Goal: Task Accomplishment & Management: Manage account settings

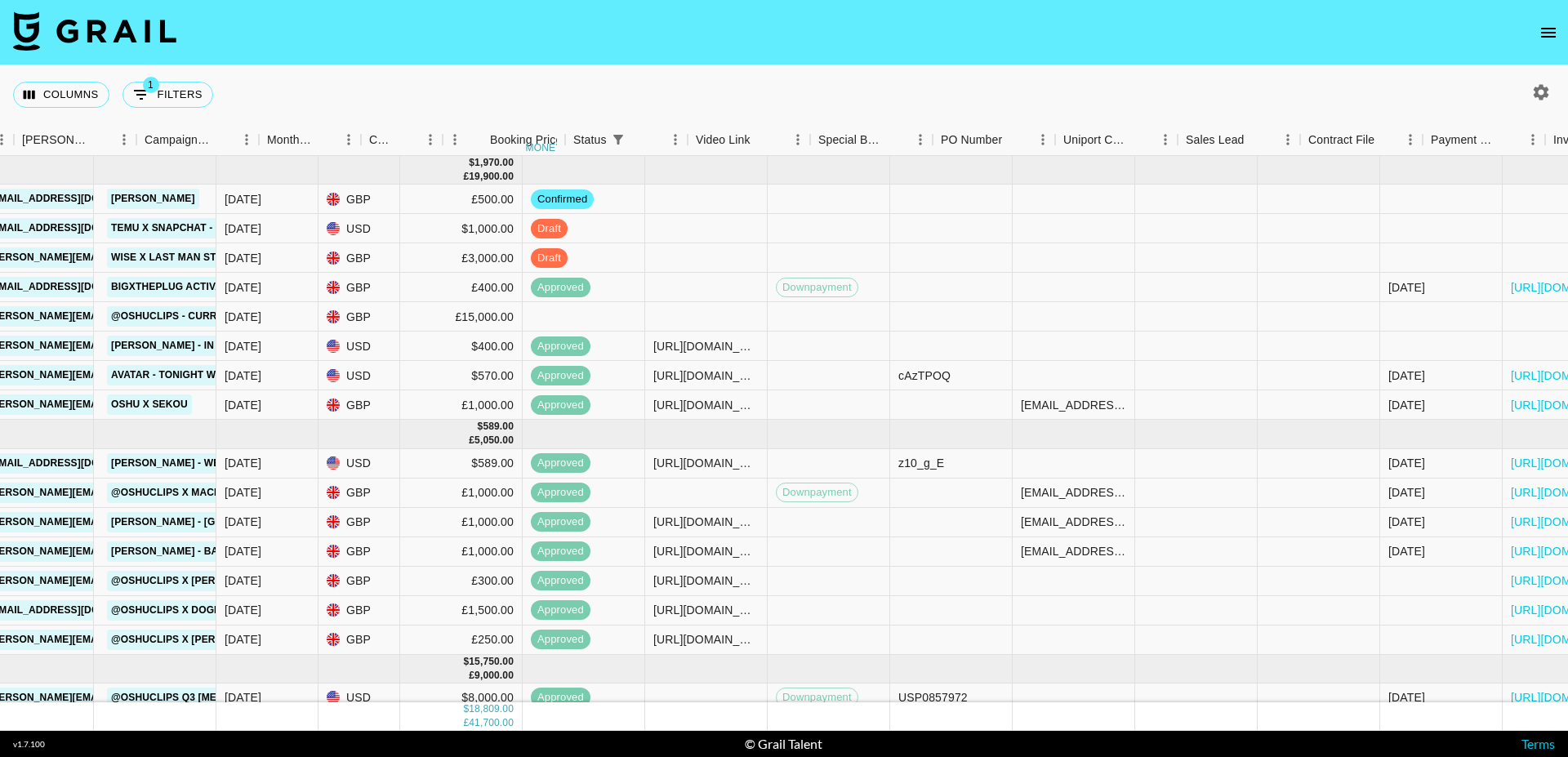
scroll to position [0, 928]
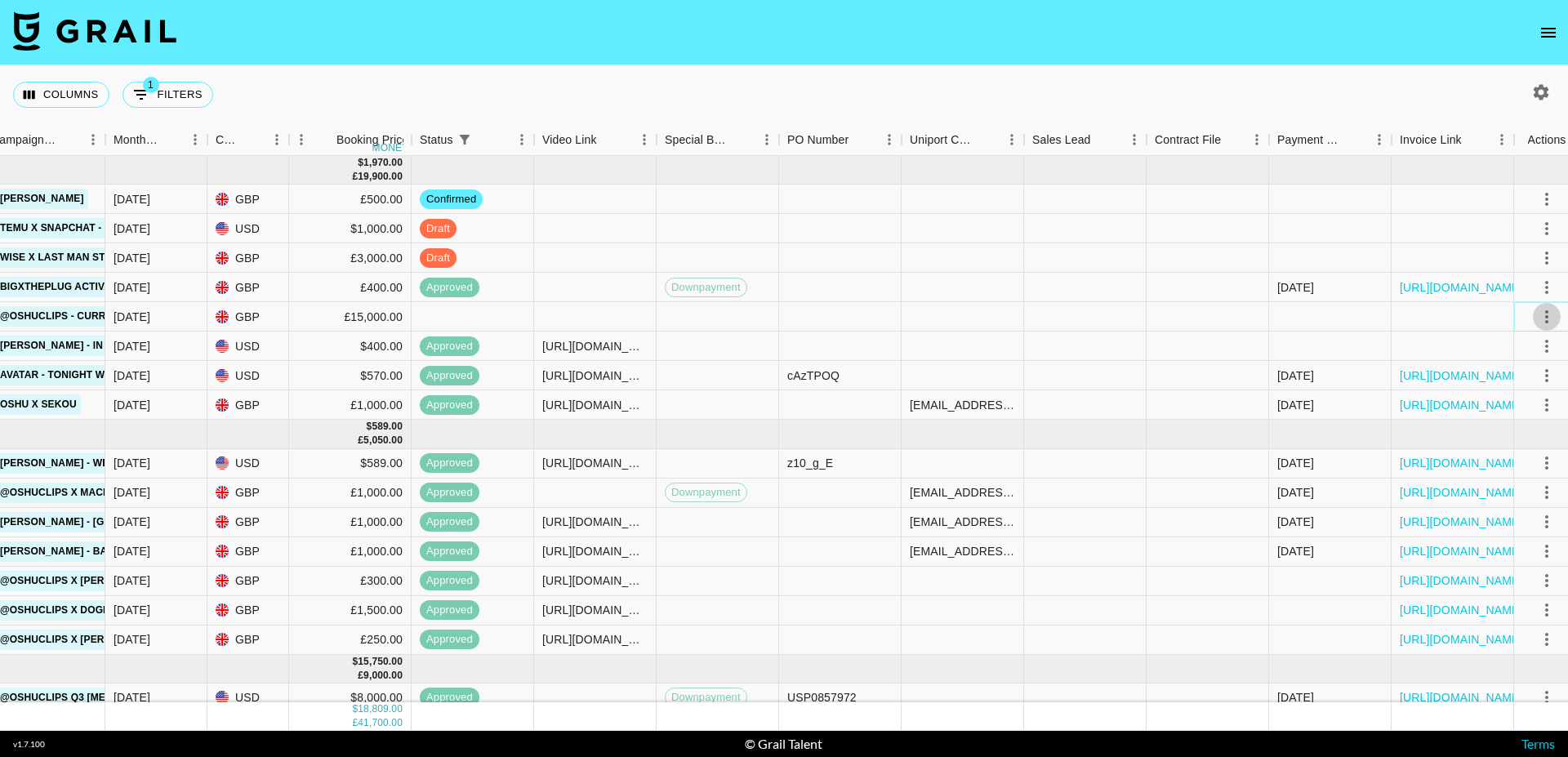
click at [1550, 320] on icon "select merge strategy" at bounding box center [1547, 317] width 20 height 20
click at [1533, 356] on li "Confirm" at bounding box center [1514, 352] width 106 height 29
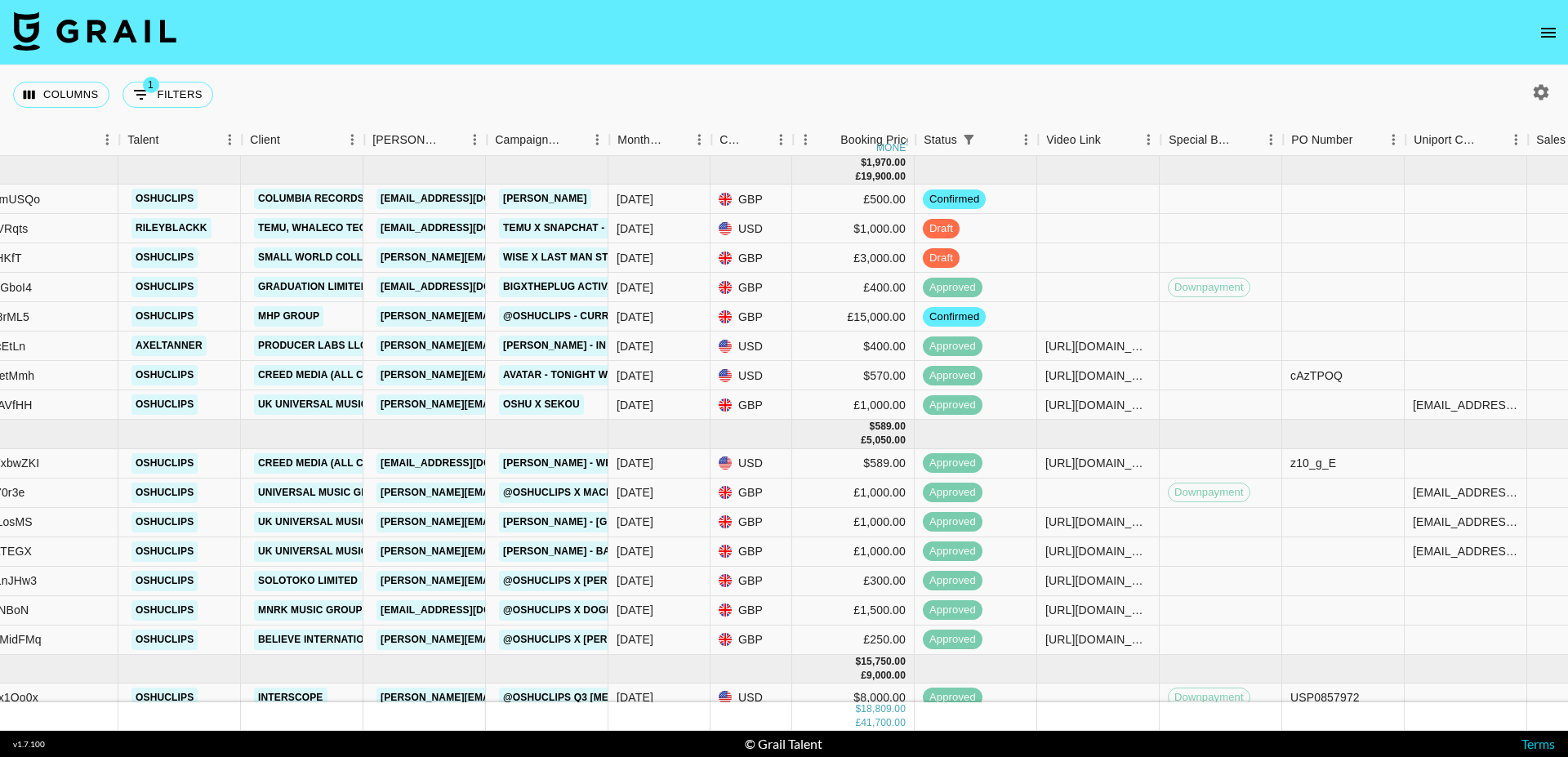
scroll to position [0, 423]
click at [1559, 38] on button "open drawer" at bounding box center [1549, 33] width 33 height 33
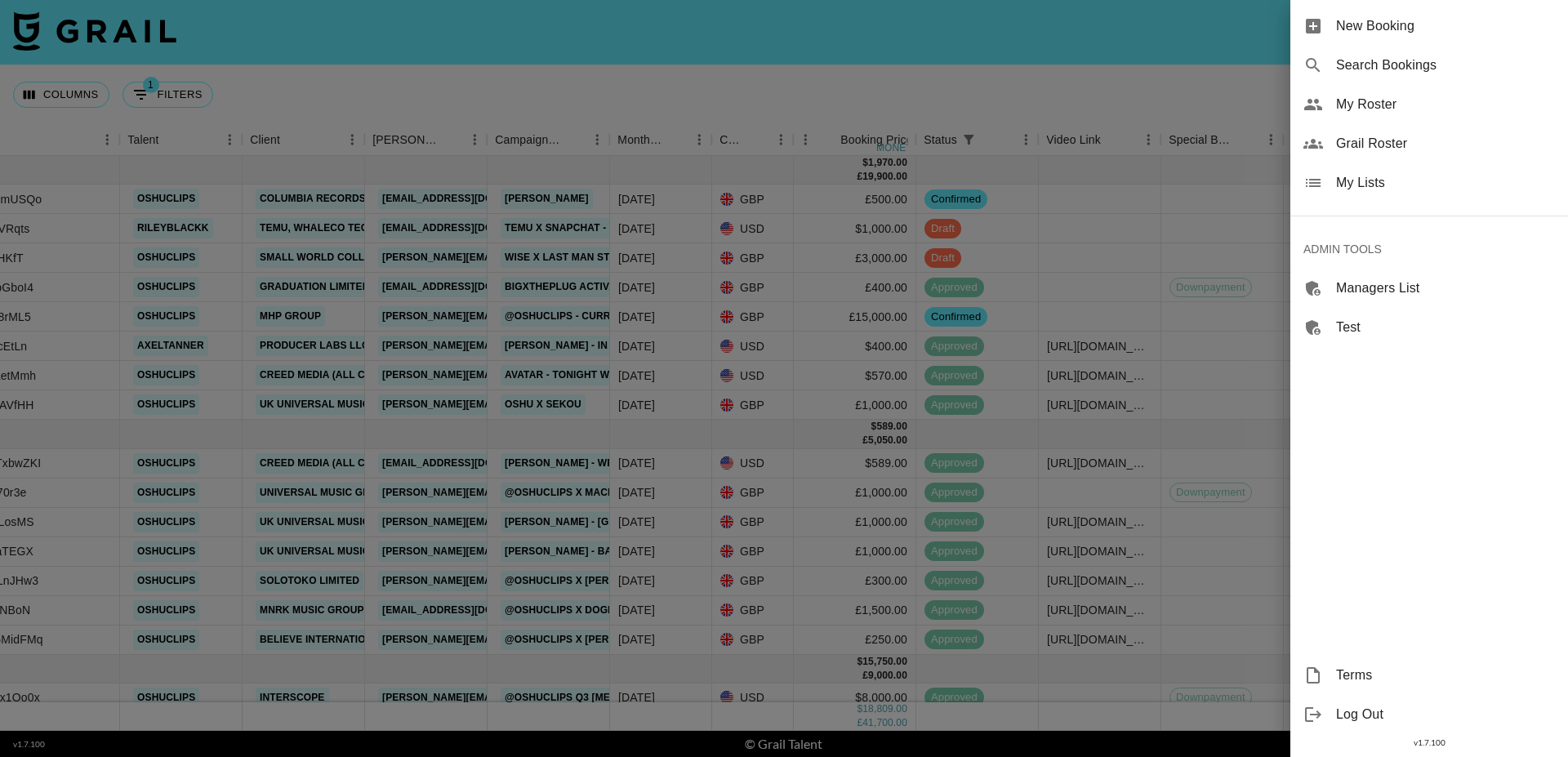
click at [1354, 178] on span "My Lists" at bounding box center [1446, 183] width 219 height 20
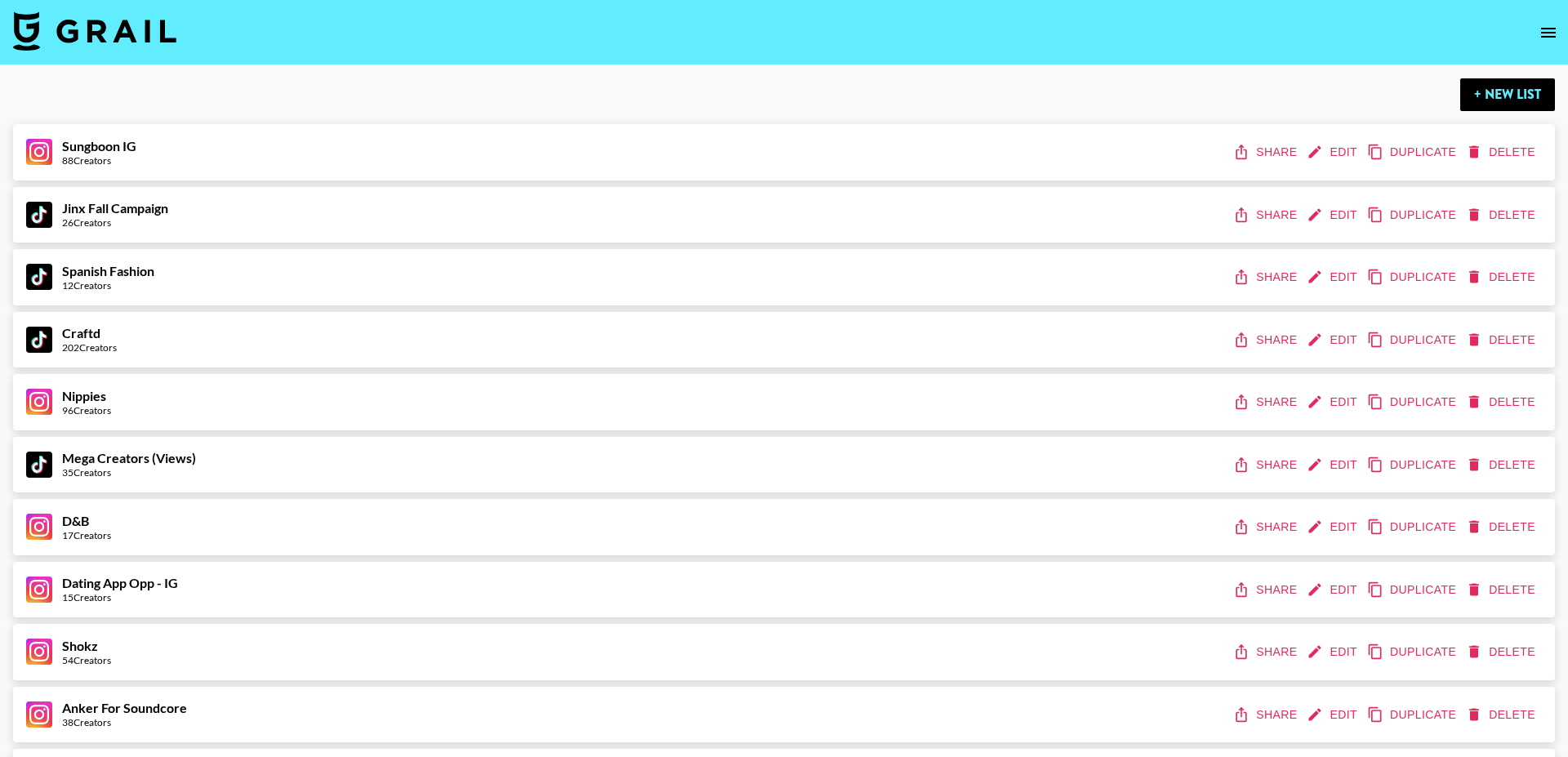
scroll to position [1330, 0]
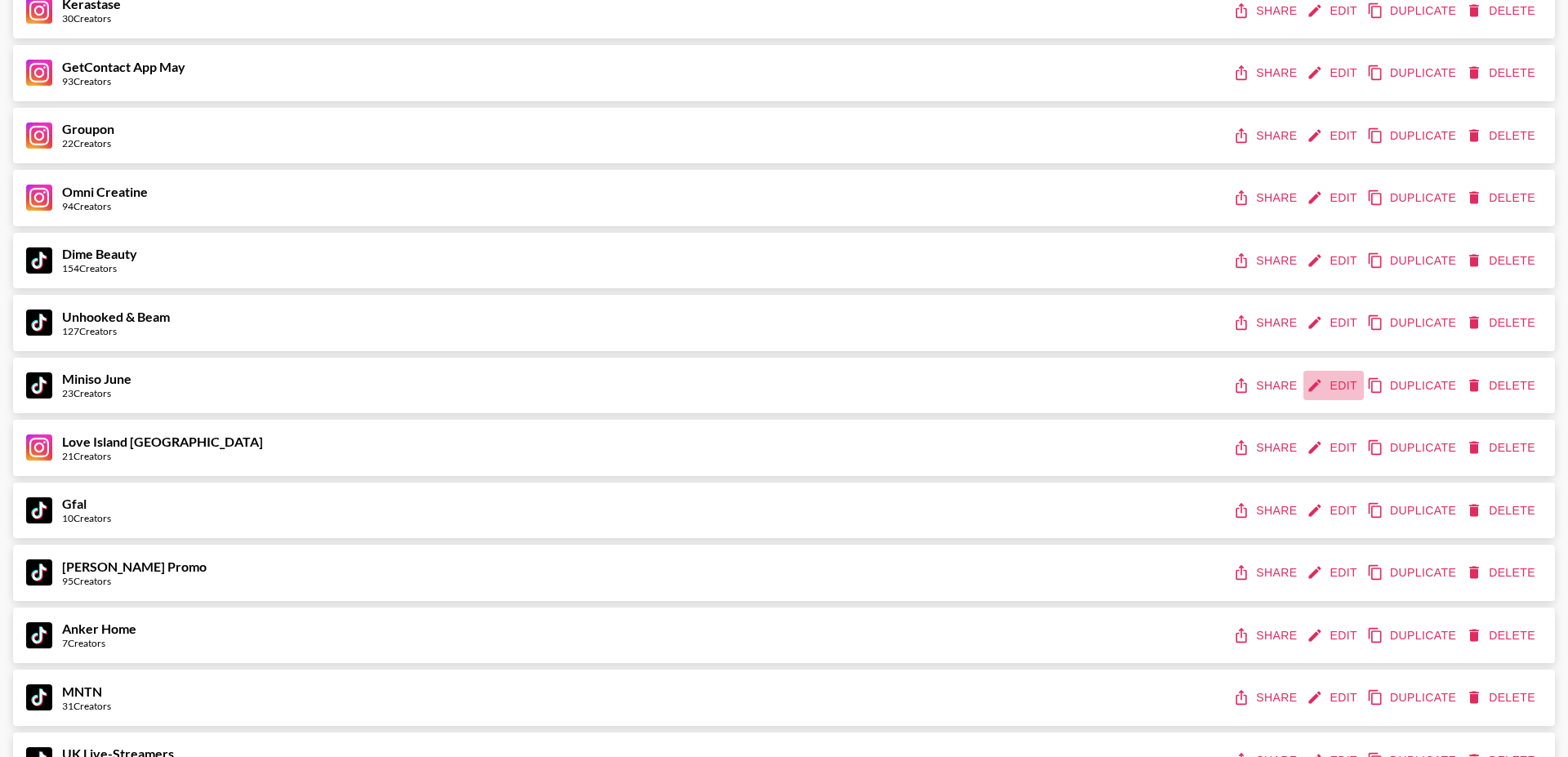
click at [1336, 388] on button "Edit" at bounding box center [1334, 386] width 61 height 30
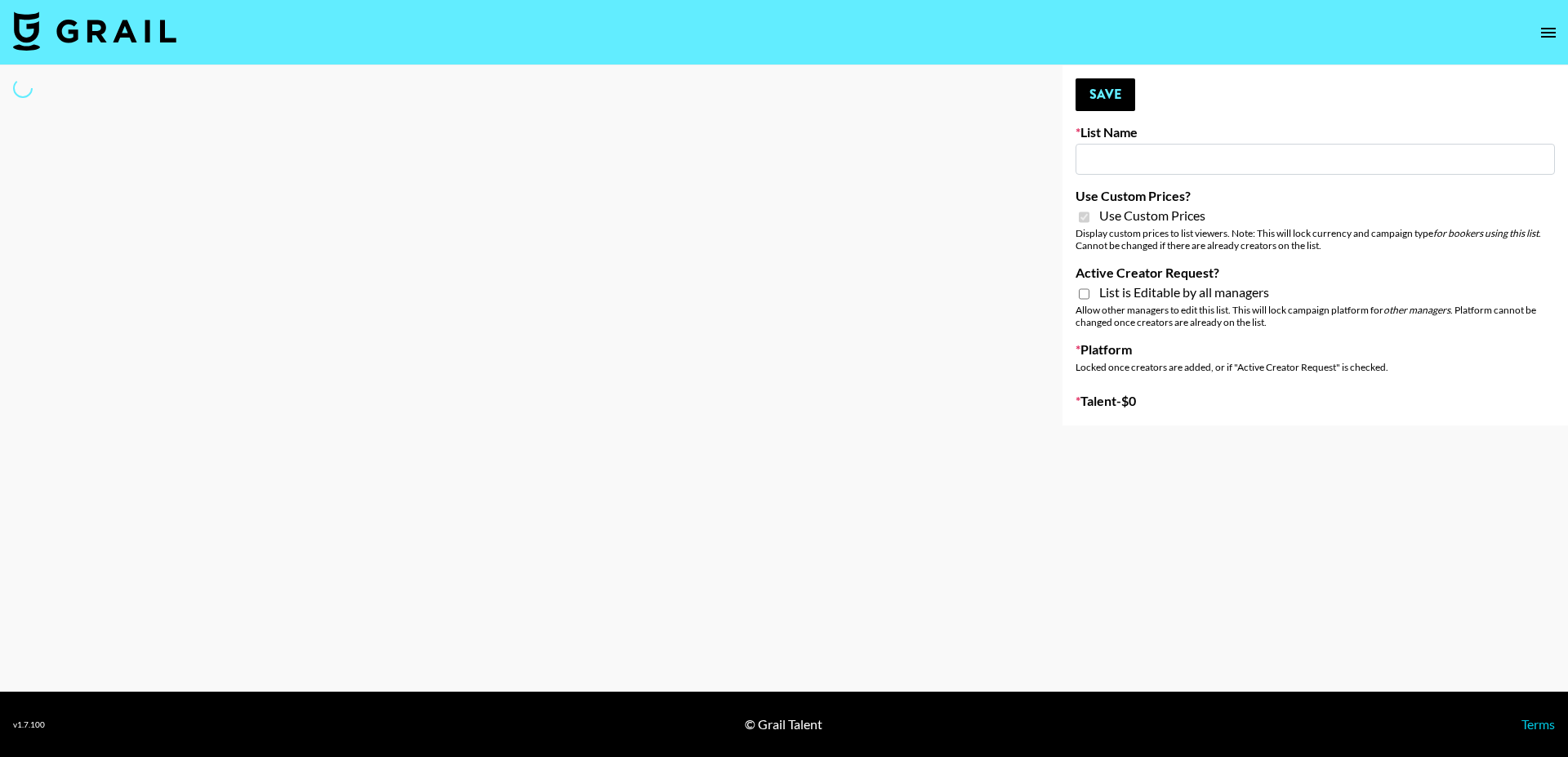
type input "Miniso June"
checkbox input "true"
select select "Brand"
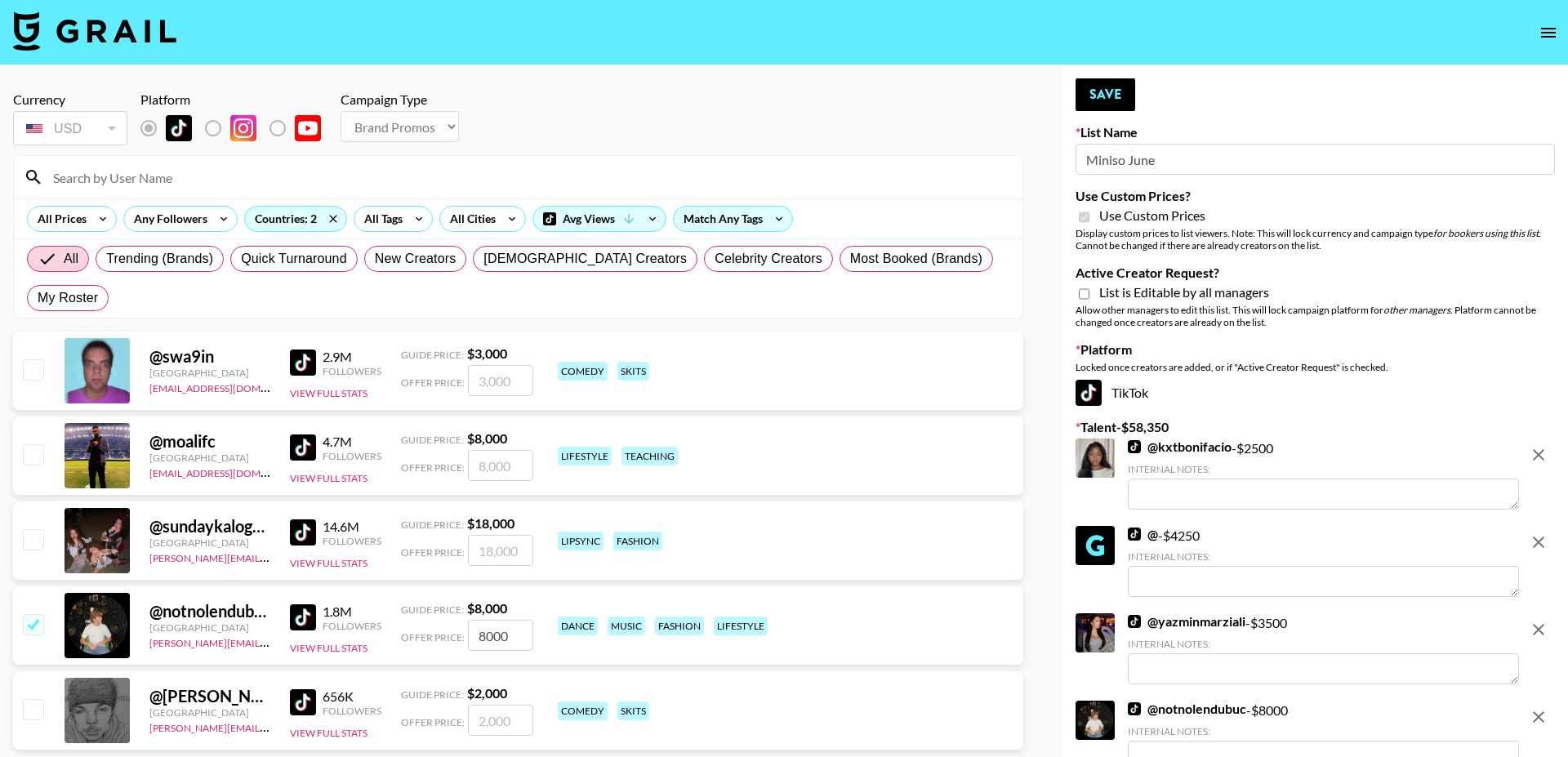
click at [1543, 451] on icon "remove" at bounding box center [1539, 455] width 12 height 12
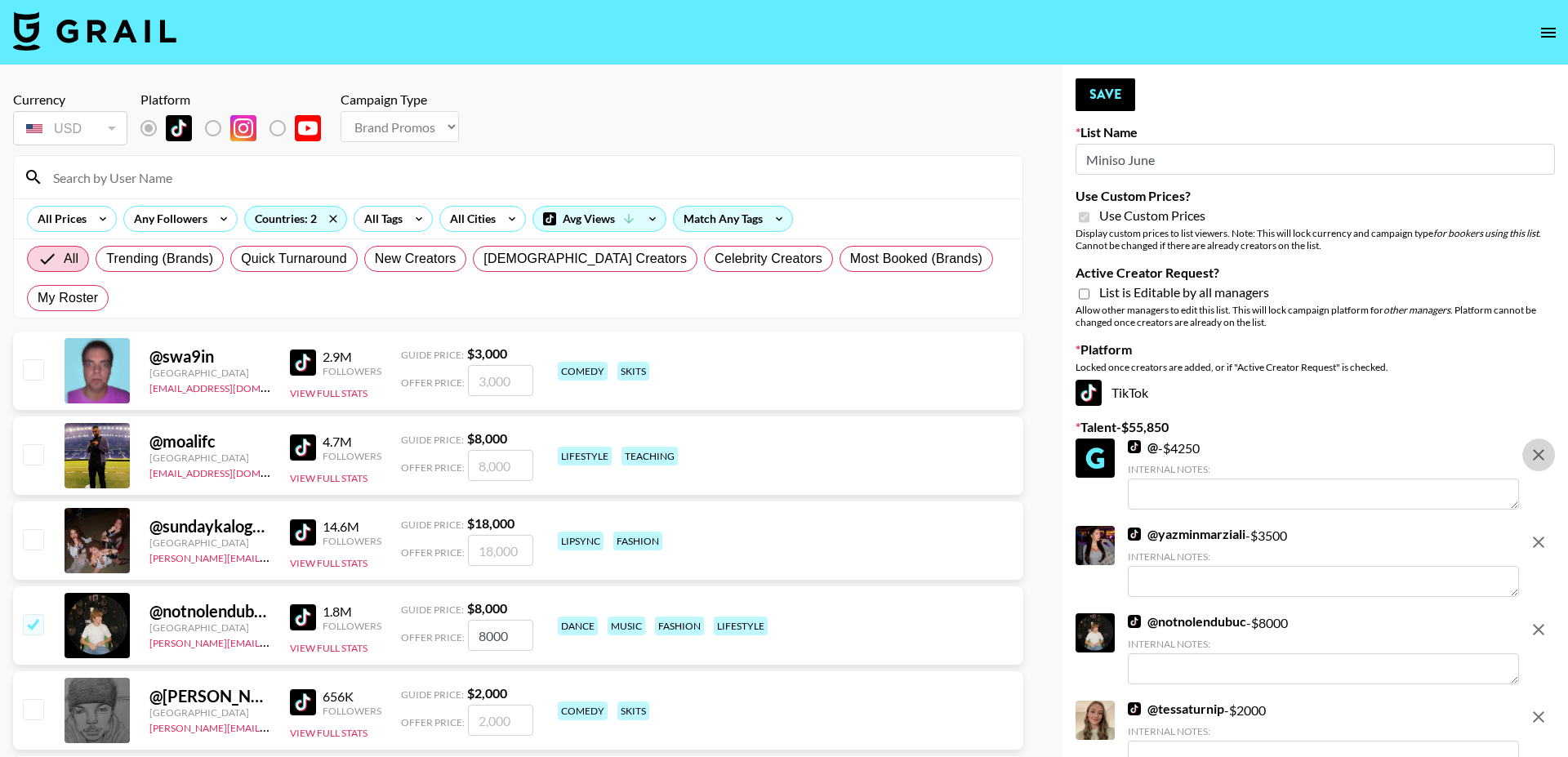
click at [1543, 451] on icon "remove" at bounding box center [1539, 455] width 12 height 12
click at [1543, 536] on icon "remove" at bounding box center [1539, 542] width 12 height 12
checkbox input "false"
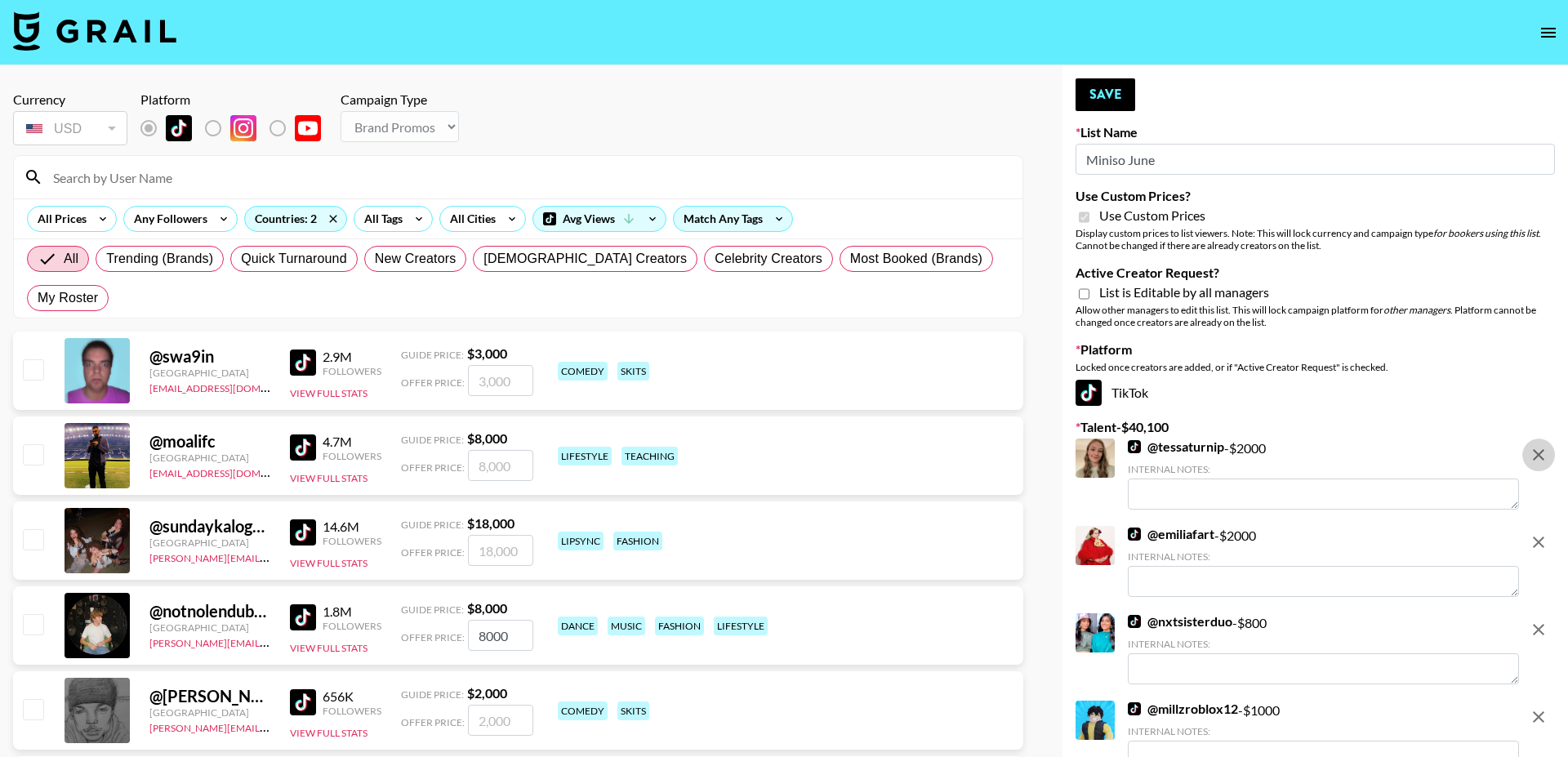
click at [1543, 451] on icon "remove" at bounding box center [1539, 455] width 12 height 12
click at [1543, 536] on icon "remove" at bounding box center [1539, 542] width 12 height 12
click at [1543, 451] on icon "remove" at bounding box center [1539, 455] width 12 height 12
click at [1543, 536] on icon "remove" at bounding box center [1539, 542] width 12 height 12
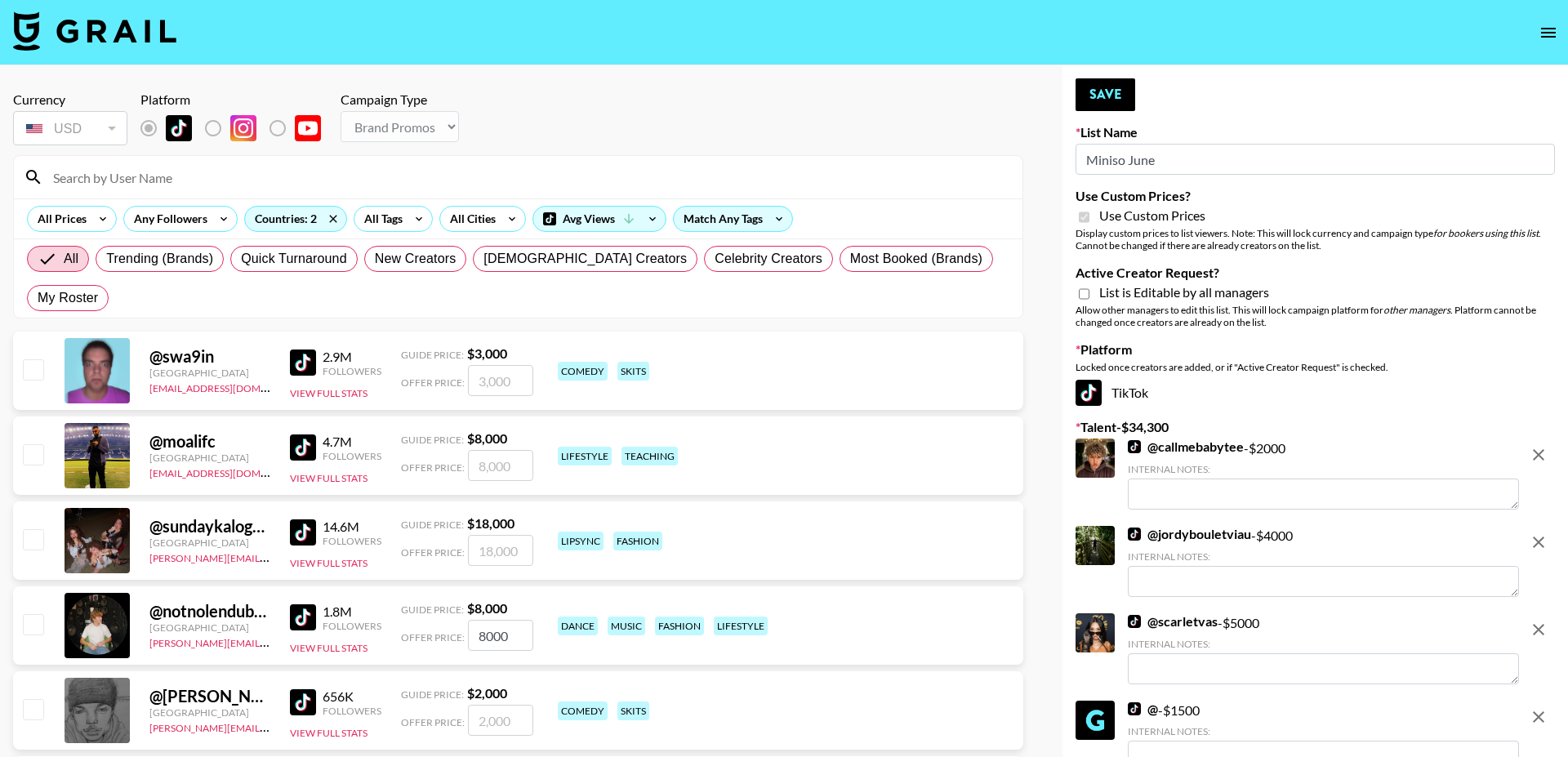
click at [1543, 451] on icon "remove" at bounding box center [1539, 455] width 12 height 12
click at [1543, 536] on icon "remove" at bounding box center [1539, 542] width 12 height 12
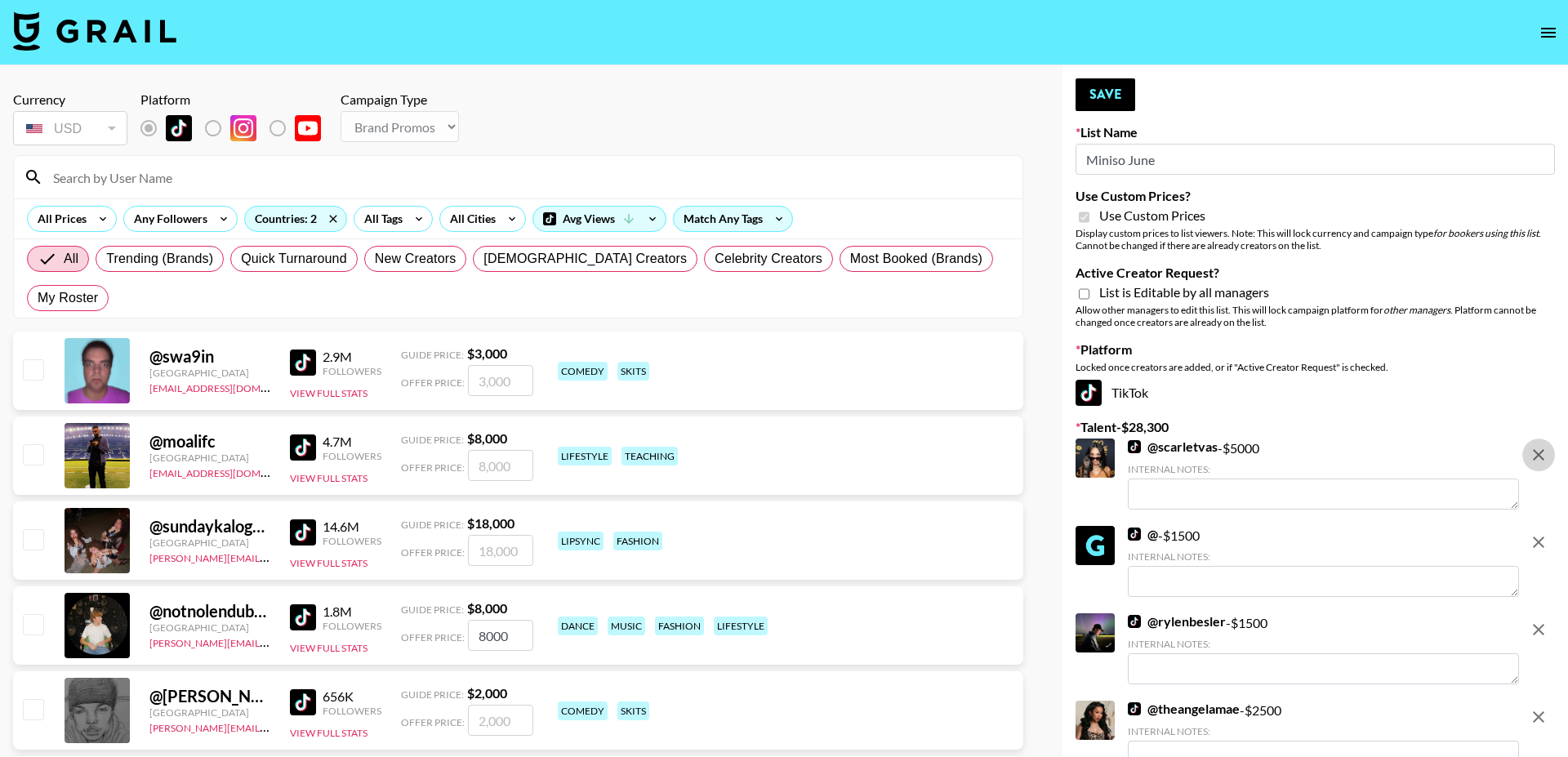
click at [1543, 451] on icon "remove" at bounding box center [1539, 455] width 12 height 12
click at [1543, 536] on icon "remove" at bounding box center [1539, 542] width 12 height 12
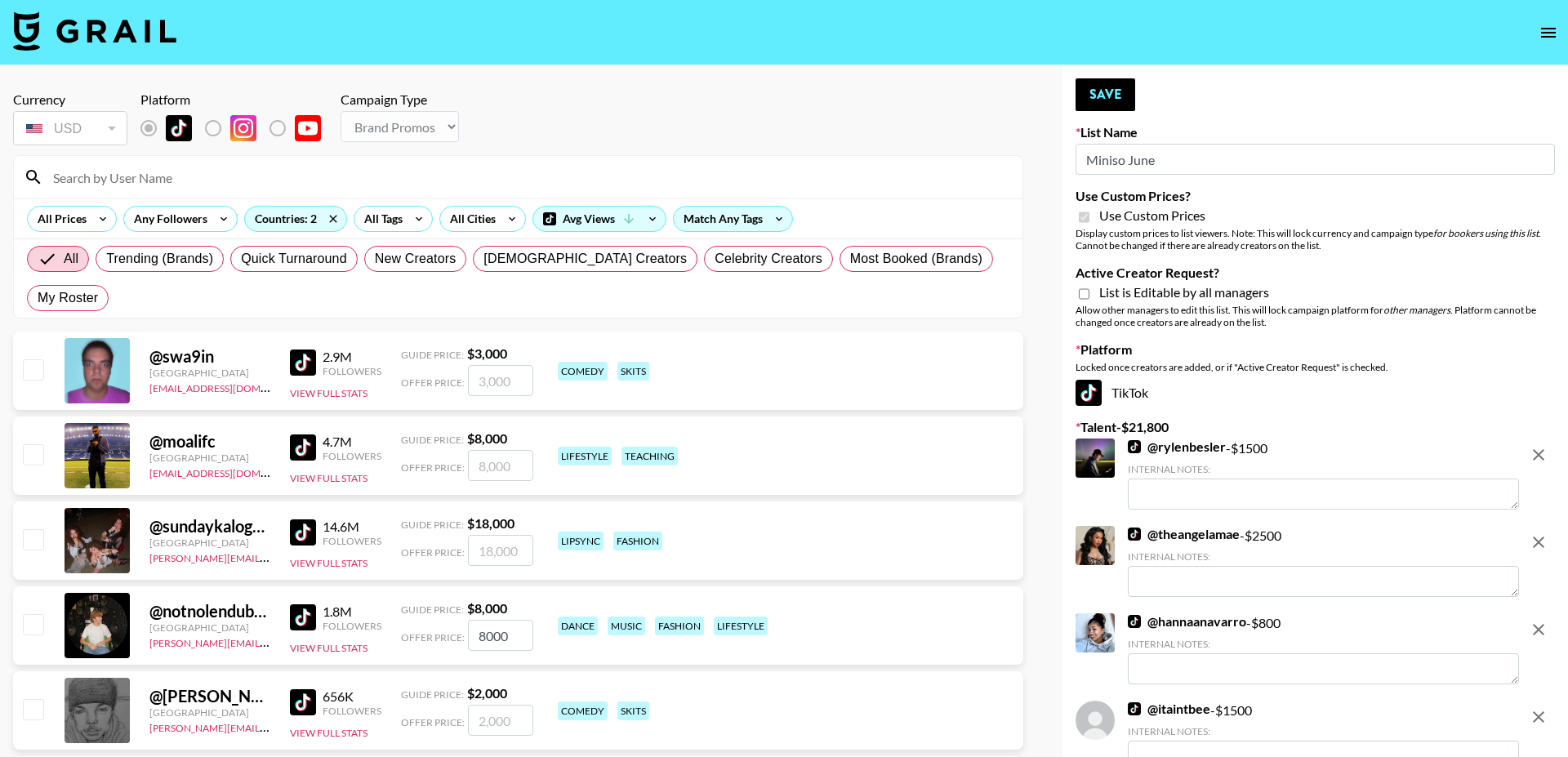
click at [1543, 451] on icon "remove" at bounding box center [1539, 455] width 12 height 12
click at [1543, 536] on icon "remove" at bounding box center [1539, 542] width 12 height 12
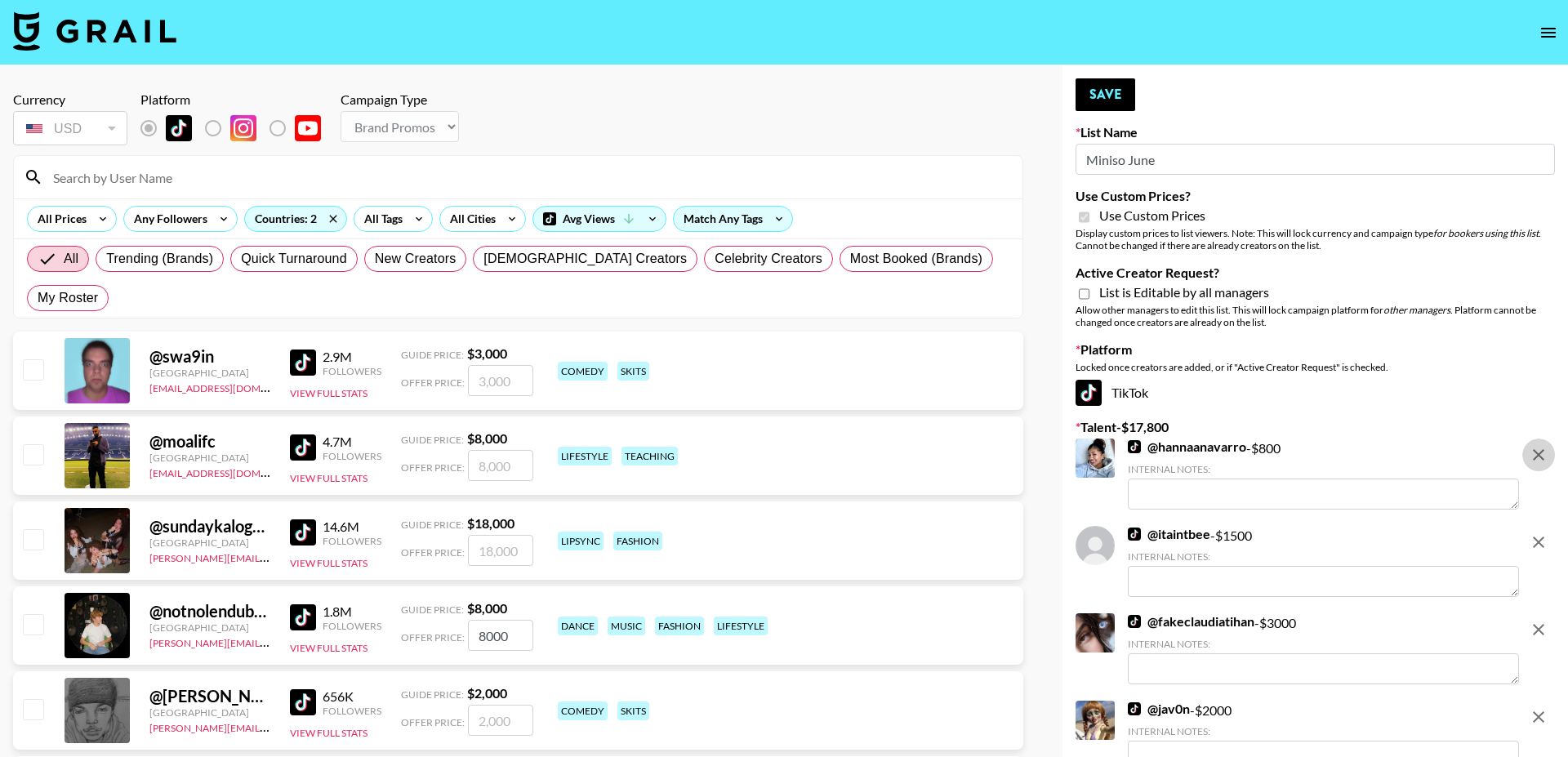
click at [1543, 451] on icon "remove" at bounding box center [1539, 455] width 12 height 12
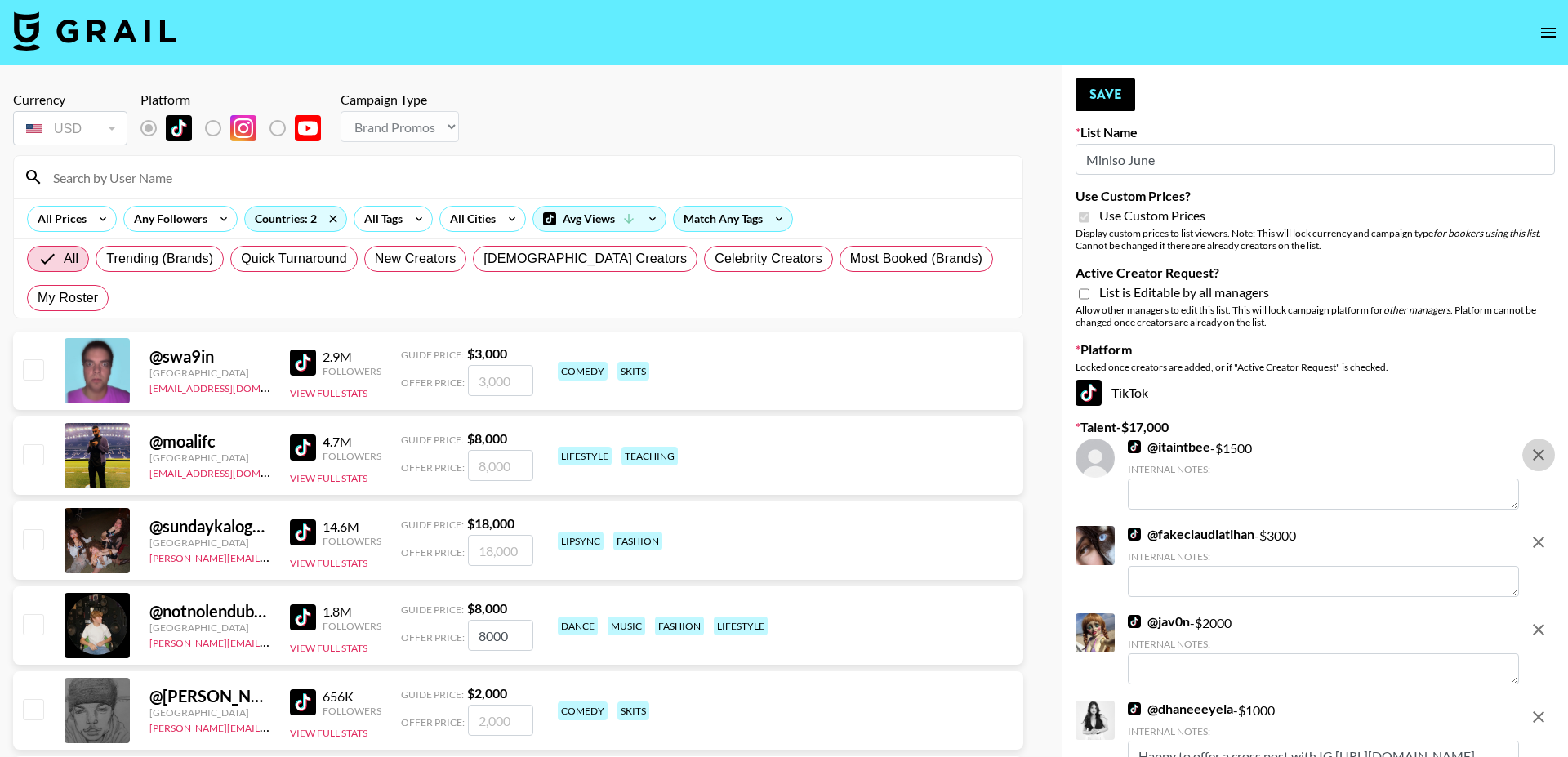
click at [1543, 451] on icon "remove" at bounding box center [1539, 455] width 12 height 12
click at [1543, 536] on icon "remove" at bounding box center [1539, 542] width 12 height 12
click at [1543, 624] on icon "remove" at bounding box center [1539, 630] width 12 height 12
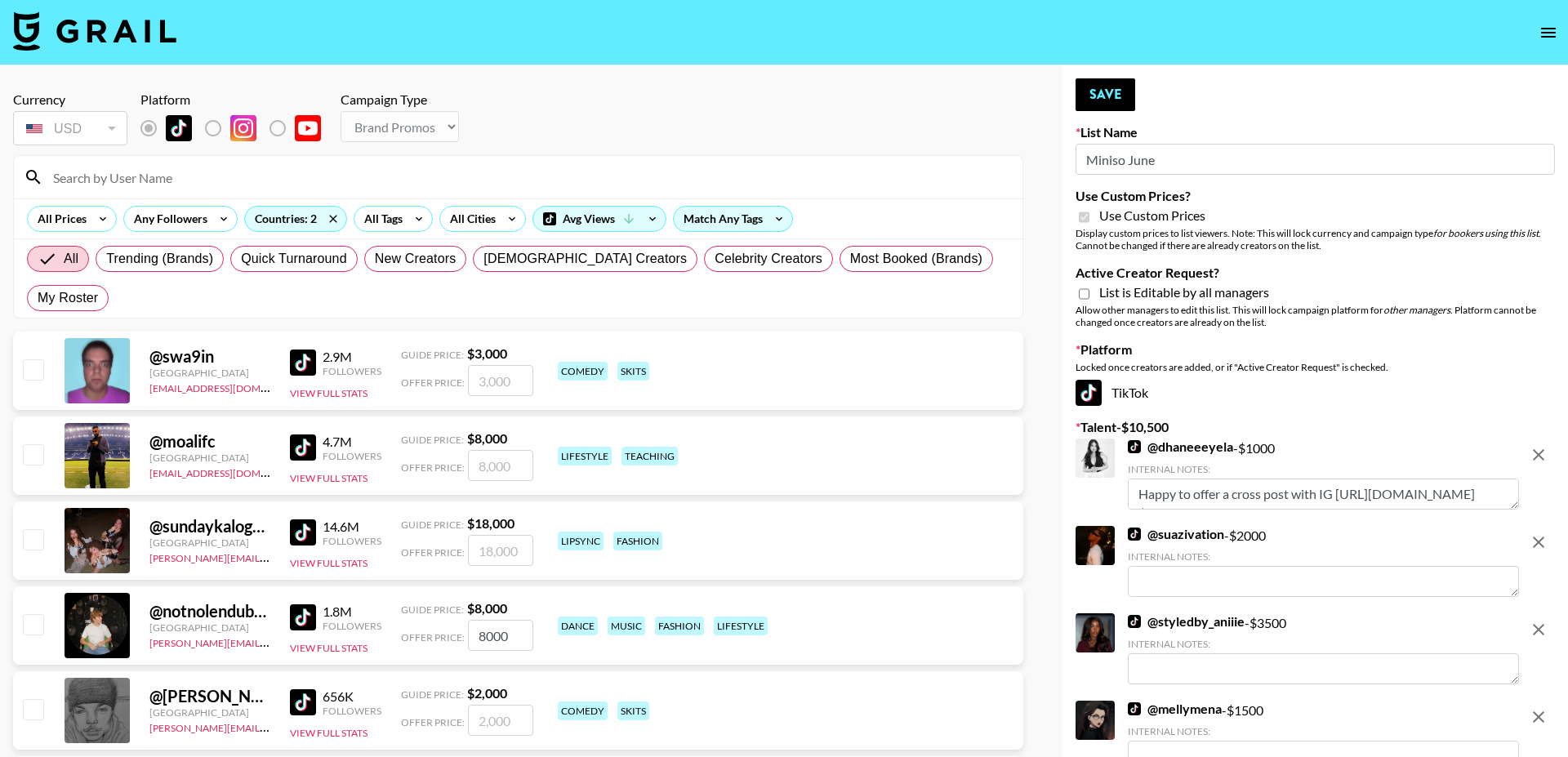
click at [1543, 451] on icon "remove" at bounding box center [1539, 455] width 12 height 12
click at [1543, 536] on icon "remove" at bounding box center [1539, 542] width 12 height 12
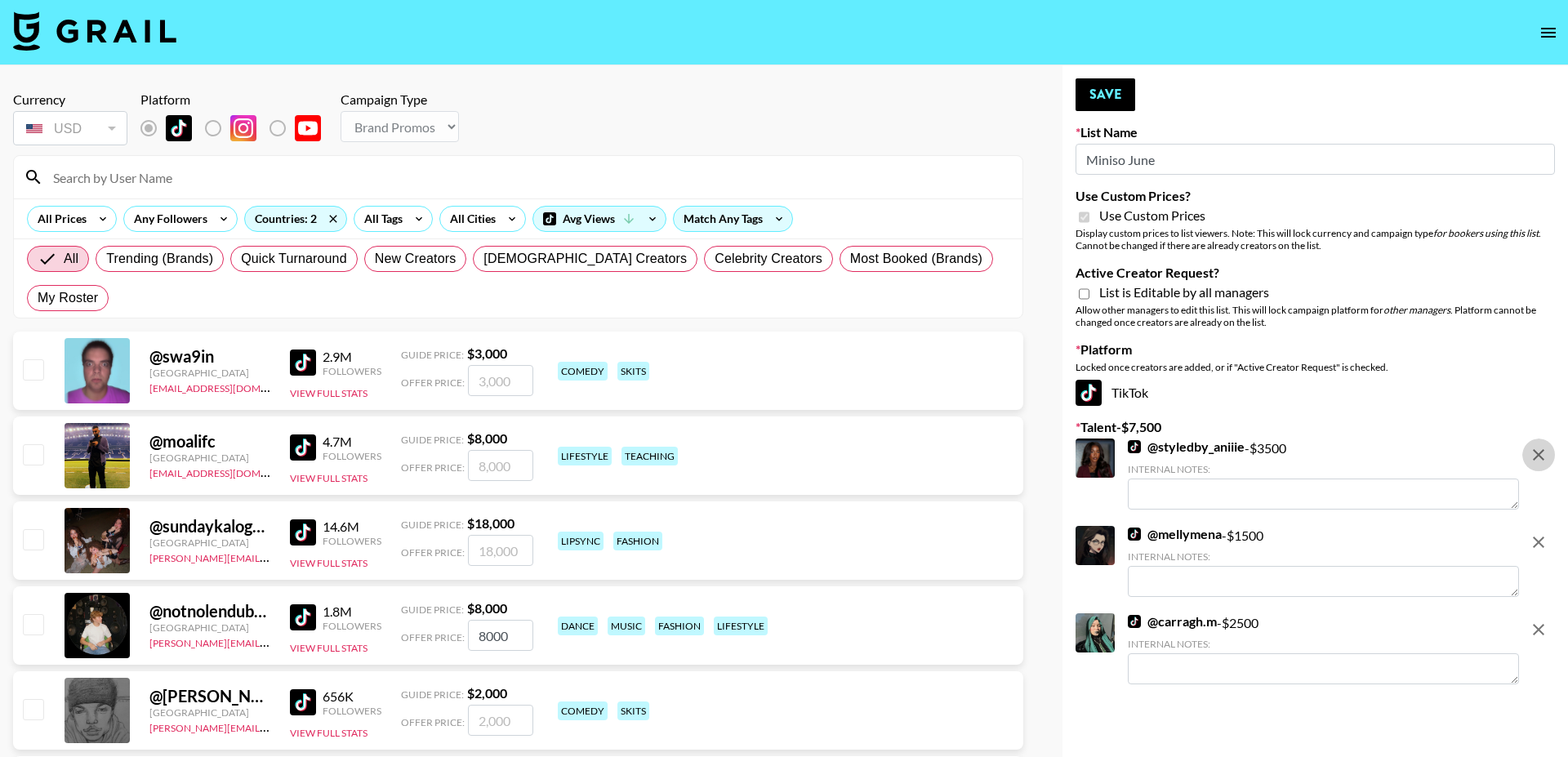
click at [1543, 451] on icon "remove" at bounding box center [1539, 455] width 12 height 12
click at [1543, 536] on icon "remove" at bounding box center [1539, 542] width 12 height 12
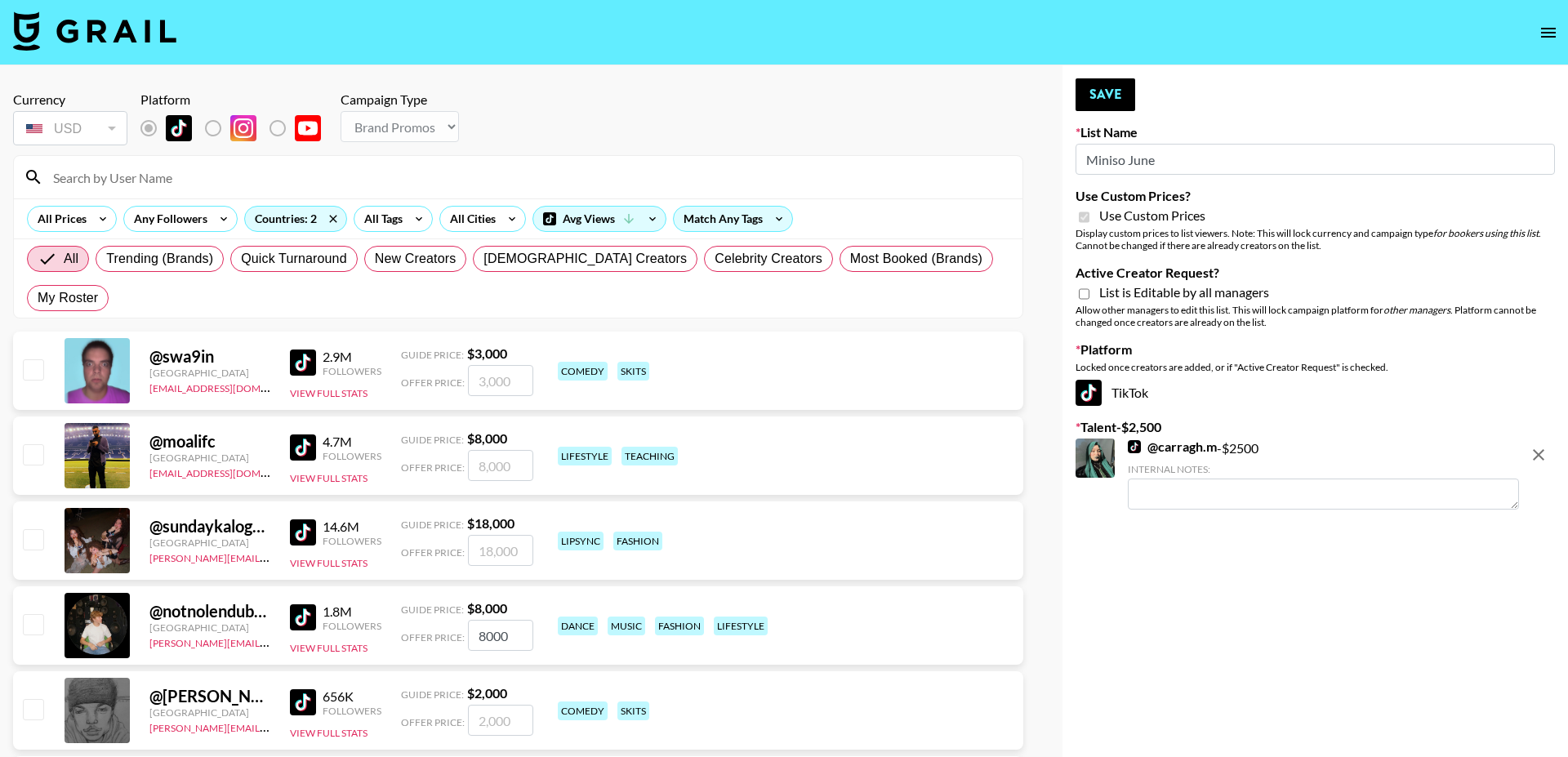
click at [1543, 451] on icon "remove" at bounding box center [1539, 455] width 12 height 12
click at [1171, 160] on input "Miniso June" at bounding box center [1316, 159] width 479 height 31
type input "Miniso Sep"
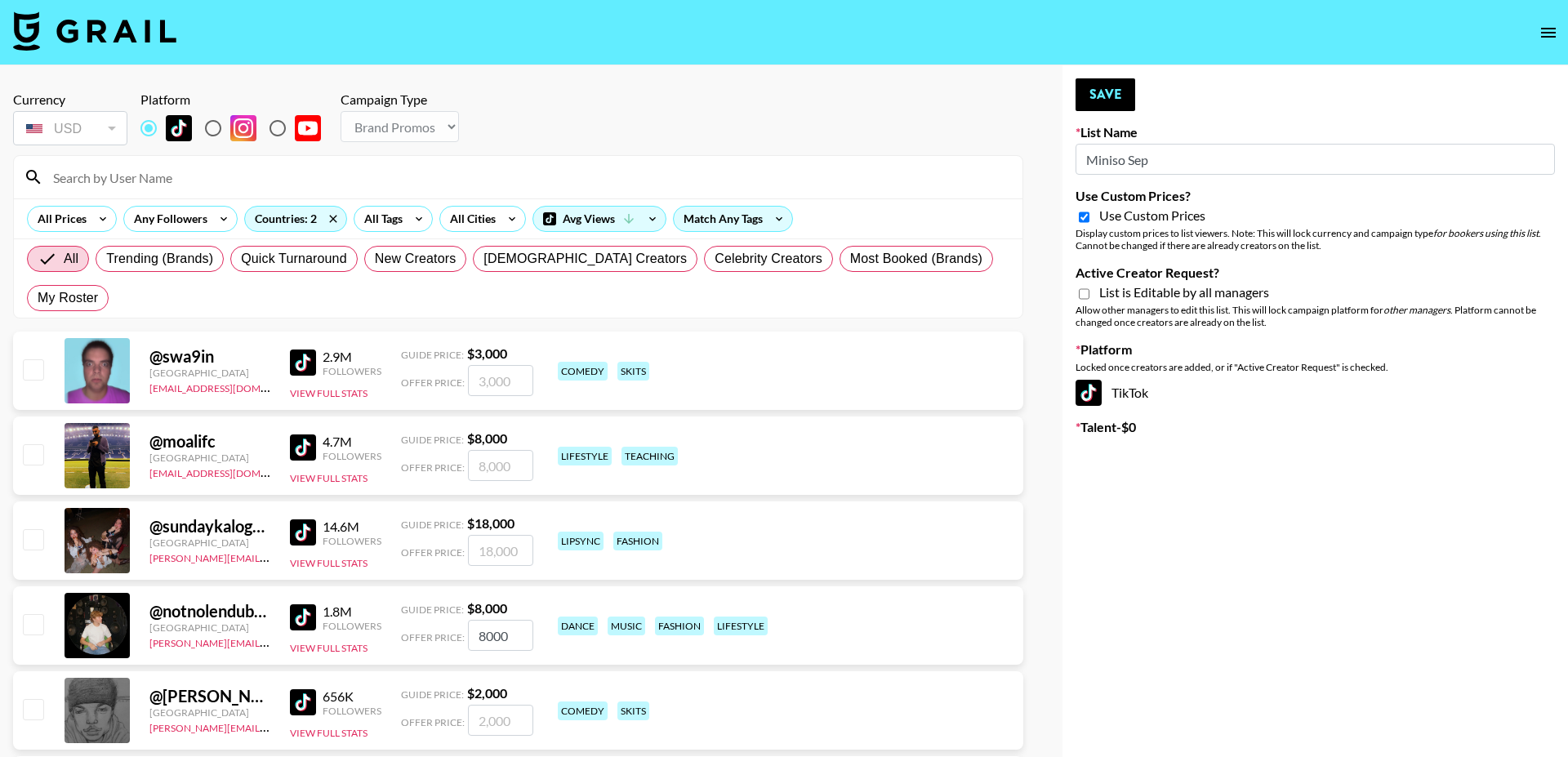
click at [1084, 294] on input "Active Creator Request?" at bounding box center [1084, 294] width 11 height 15
checkbox input "true"
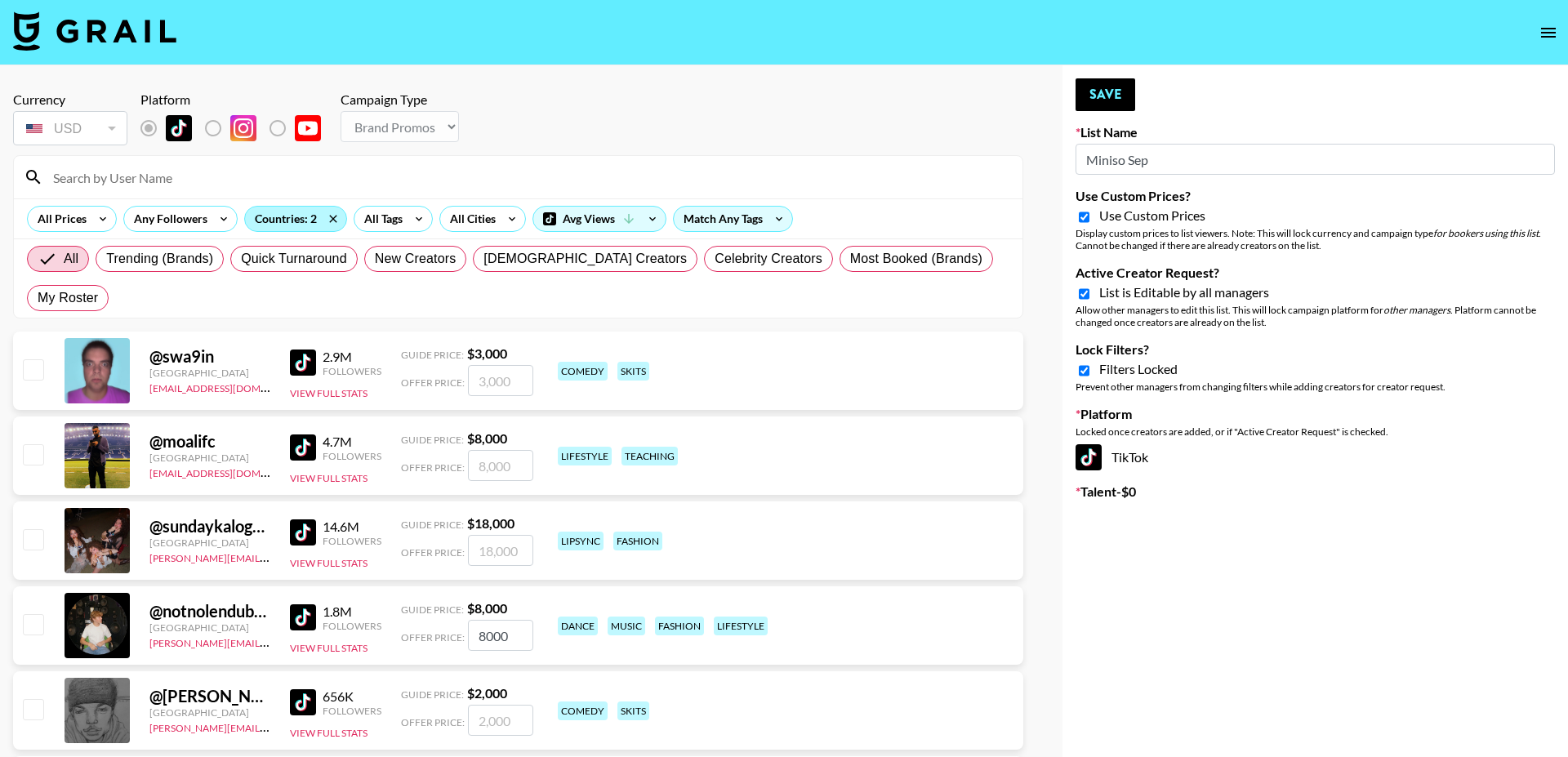
click at [288, 225] on div "Countries: 2" at bounding box center [296, 219] width 102 height 25
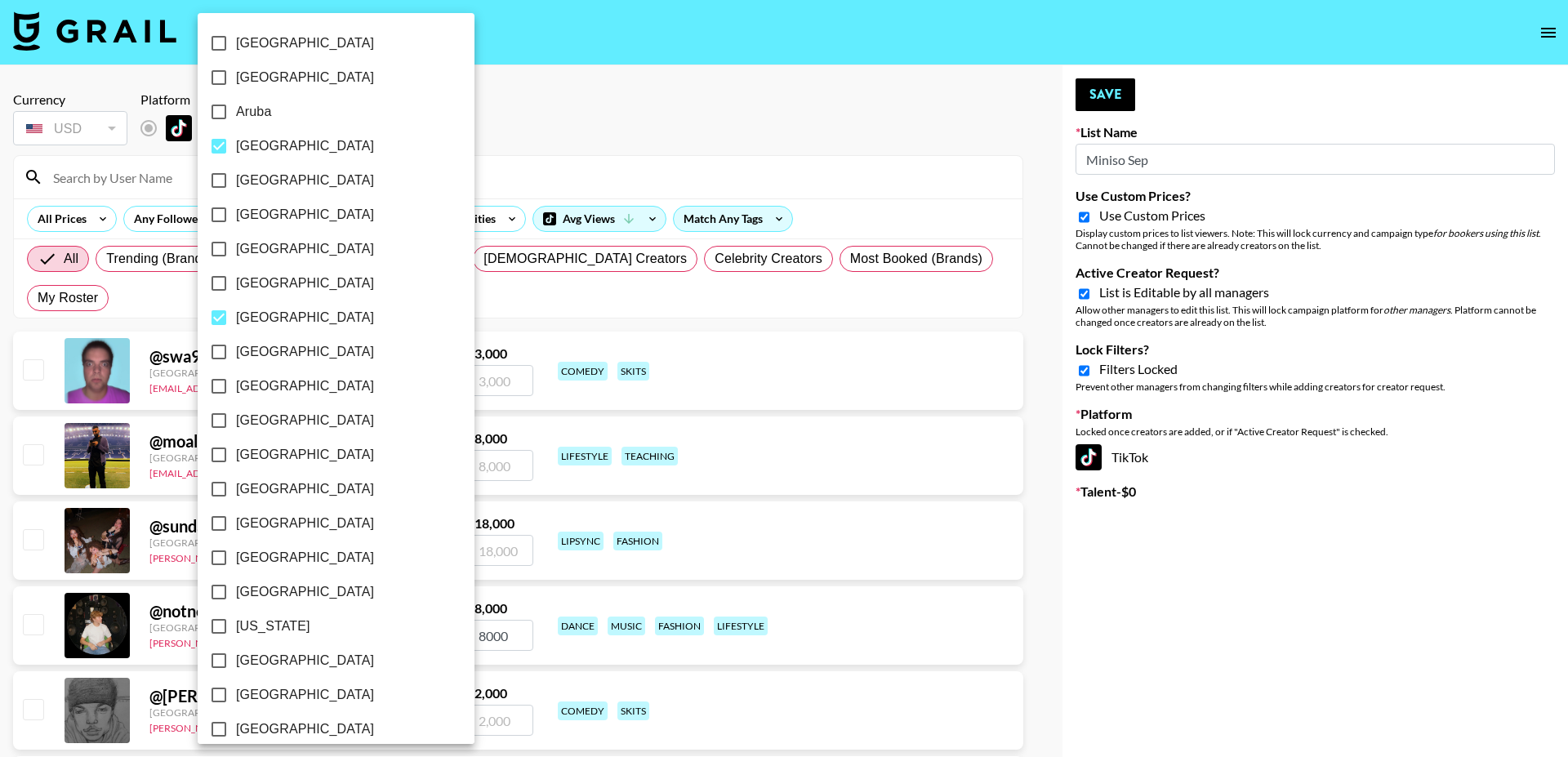
click at [250, 143] on span "[GEOGRAPHIC_DATA]" at bounding box center [305, 146] width 138 height 20
click at [236, 143] on input "[GEOGRAPHIC_DATA]" at bounding box center [219, 146] width 34 height 34
checkbox input "false"
click at [269, 312] on span "[GEOGRAPHIC_DATA]" at bounding box center [305, 318] width 138 height 20
click at [236, 312] on input "[GEOGRAPHIC_DATA]" at bounding box center [219, 318] width 34 height 34
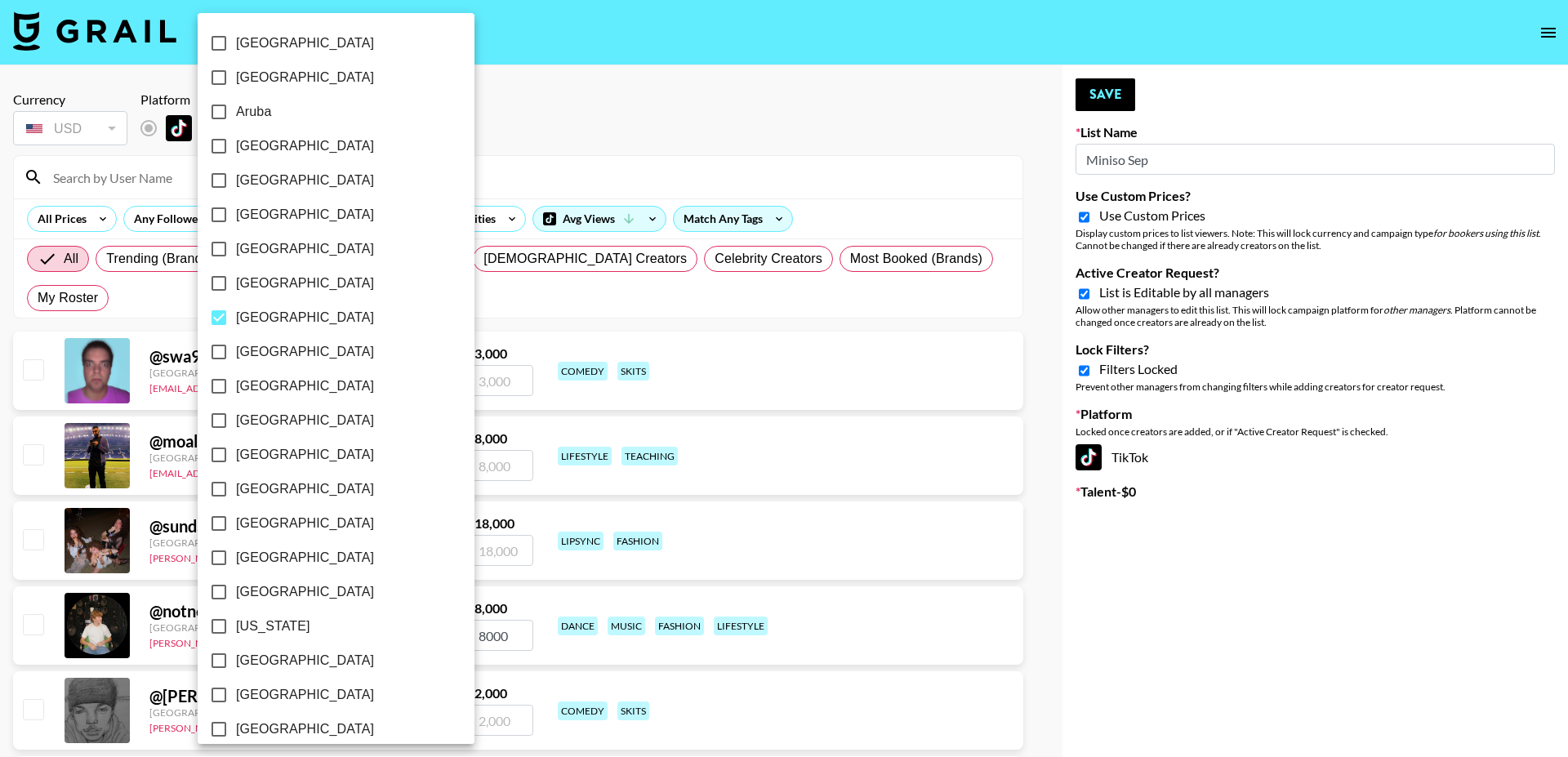
checkbox input "false"
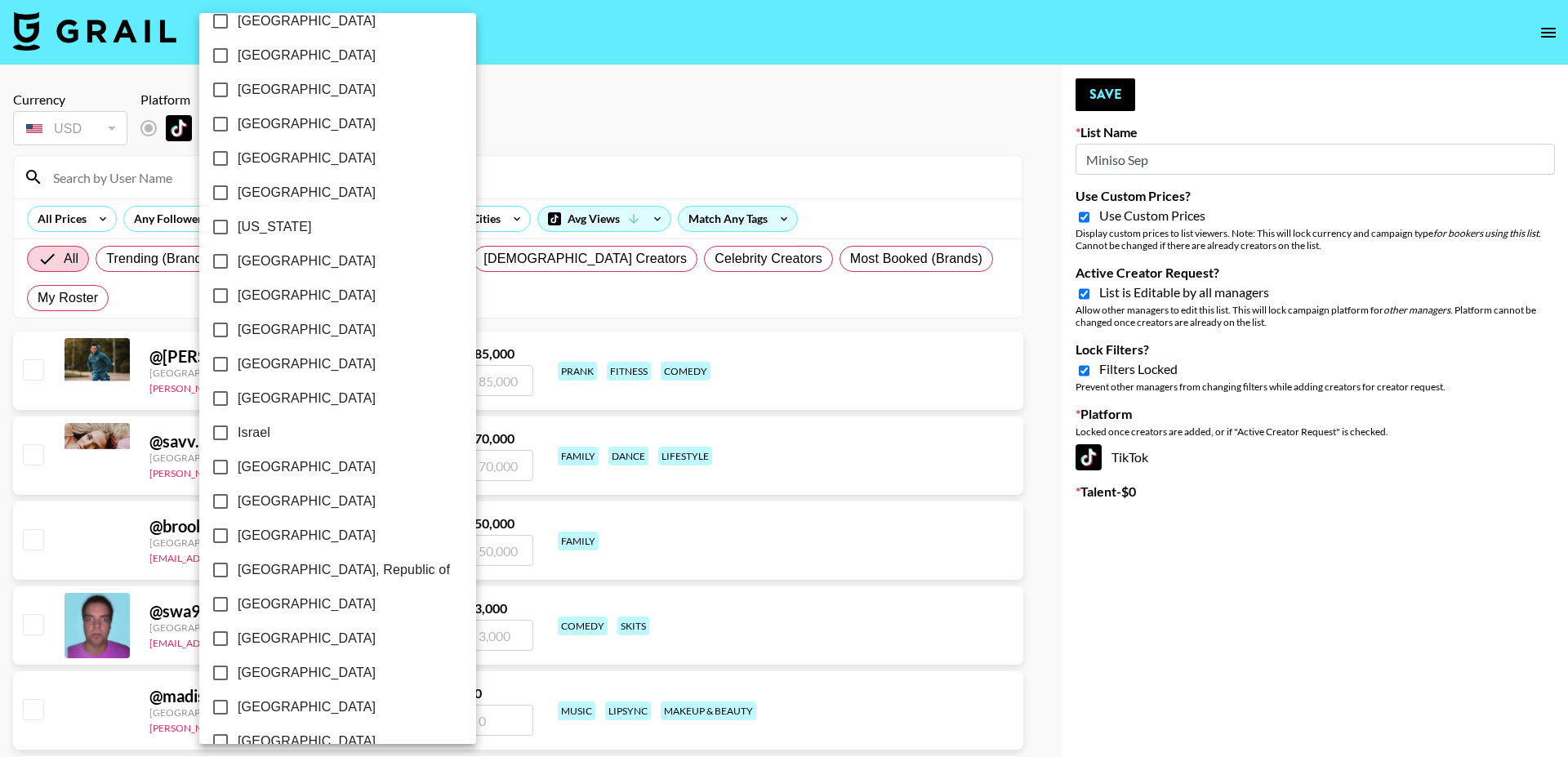
scroll to position [1148, 0]
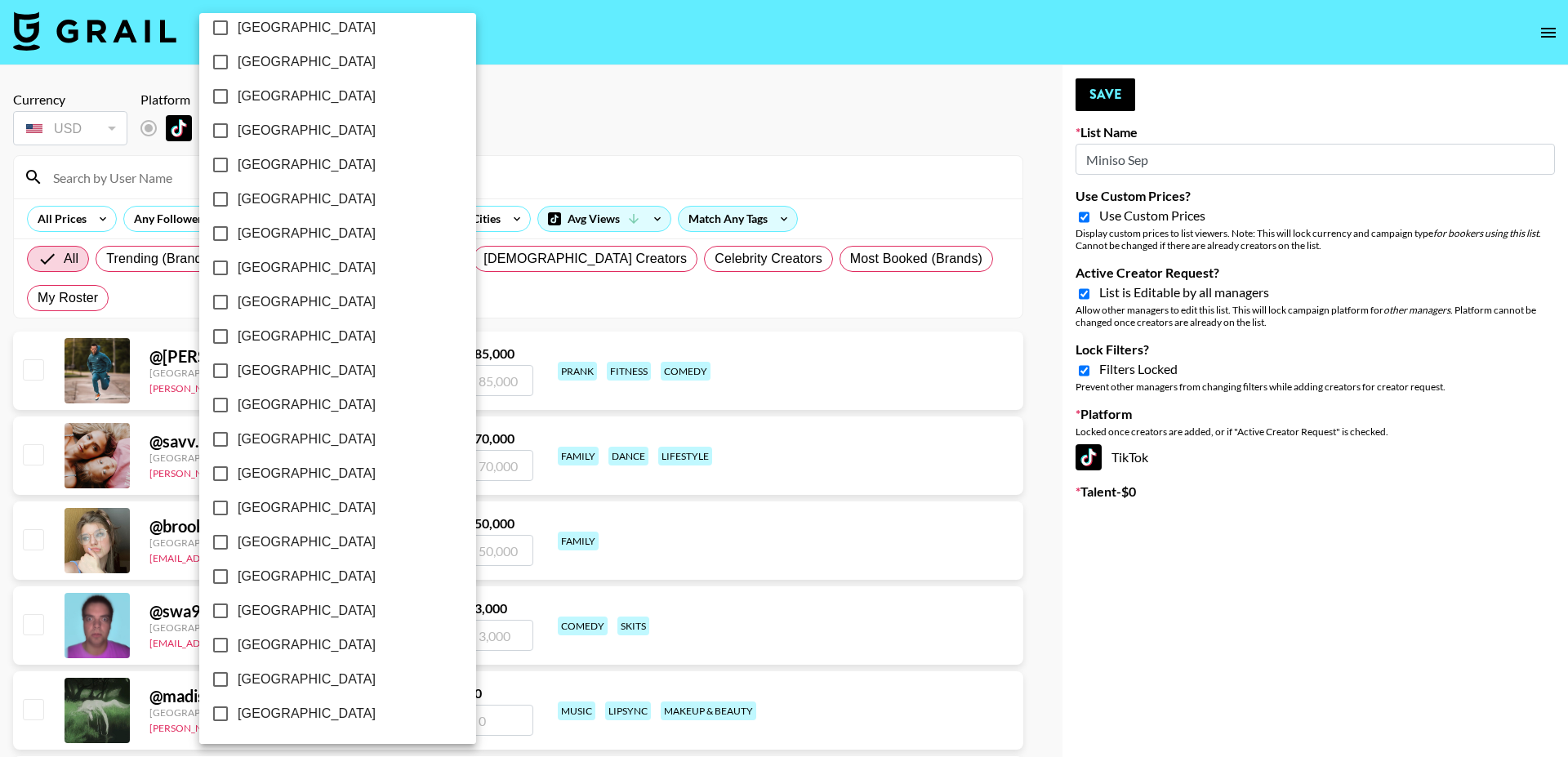
click at [293, 684] on span "[GEOGRAPHIC_DATA]" at bounding box center [307, 680] width 138 height 20
click at [238, 684] on input "[GEOGRAPHIC_DATA]" at bounding box center [220, 680] width 34 height 34
checkbox input "true"
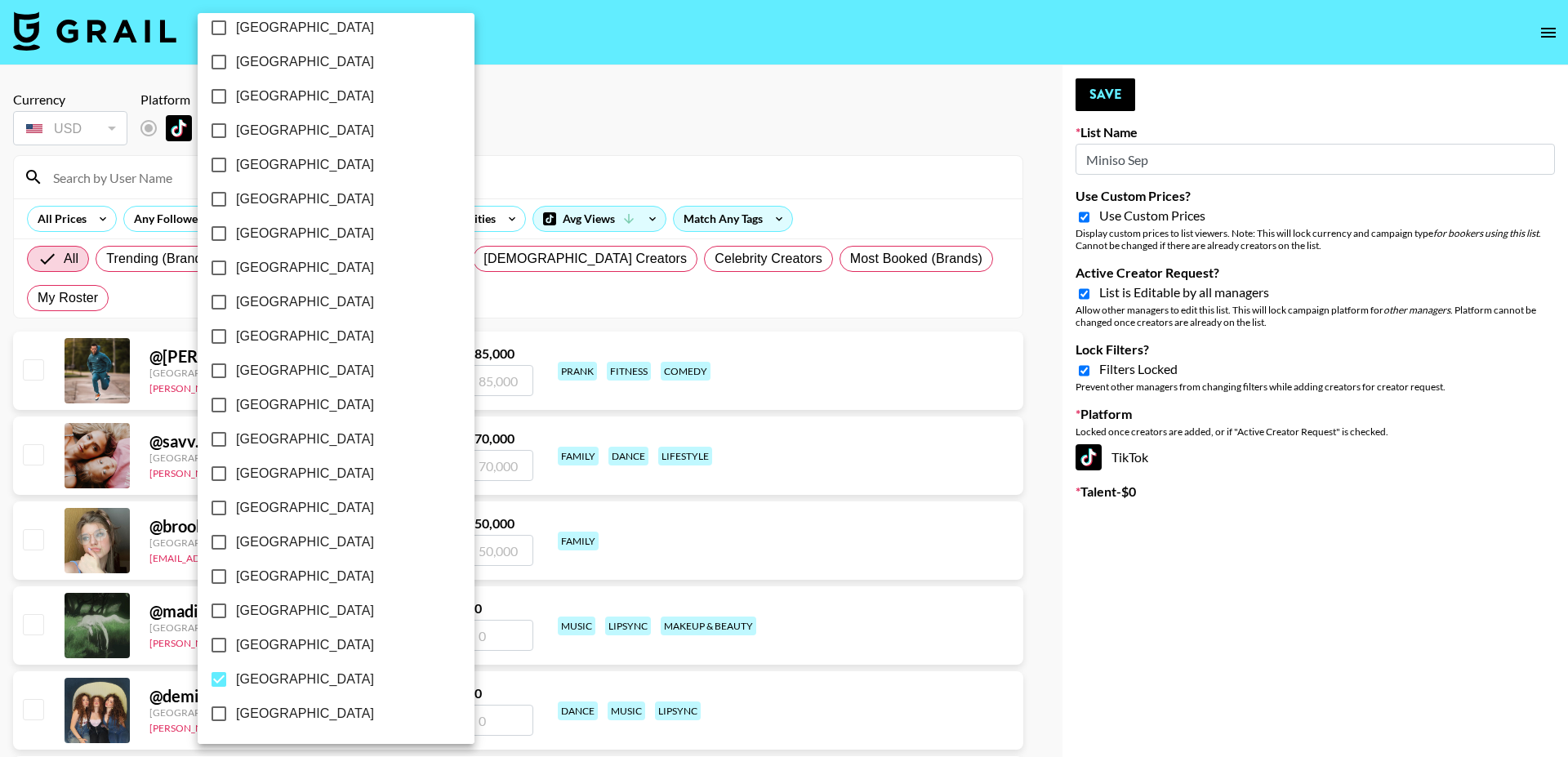
click at [670, 128] on div at bounding box center [784, 378] width 1568 height 757
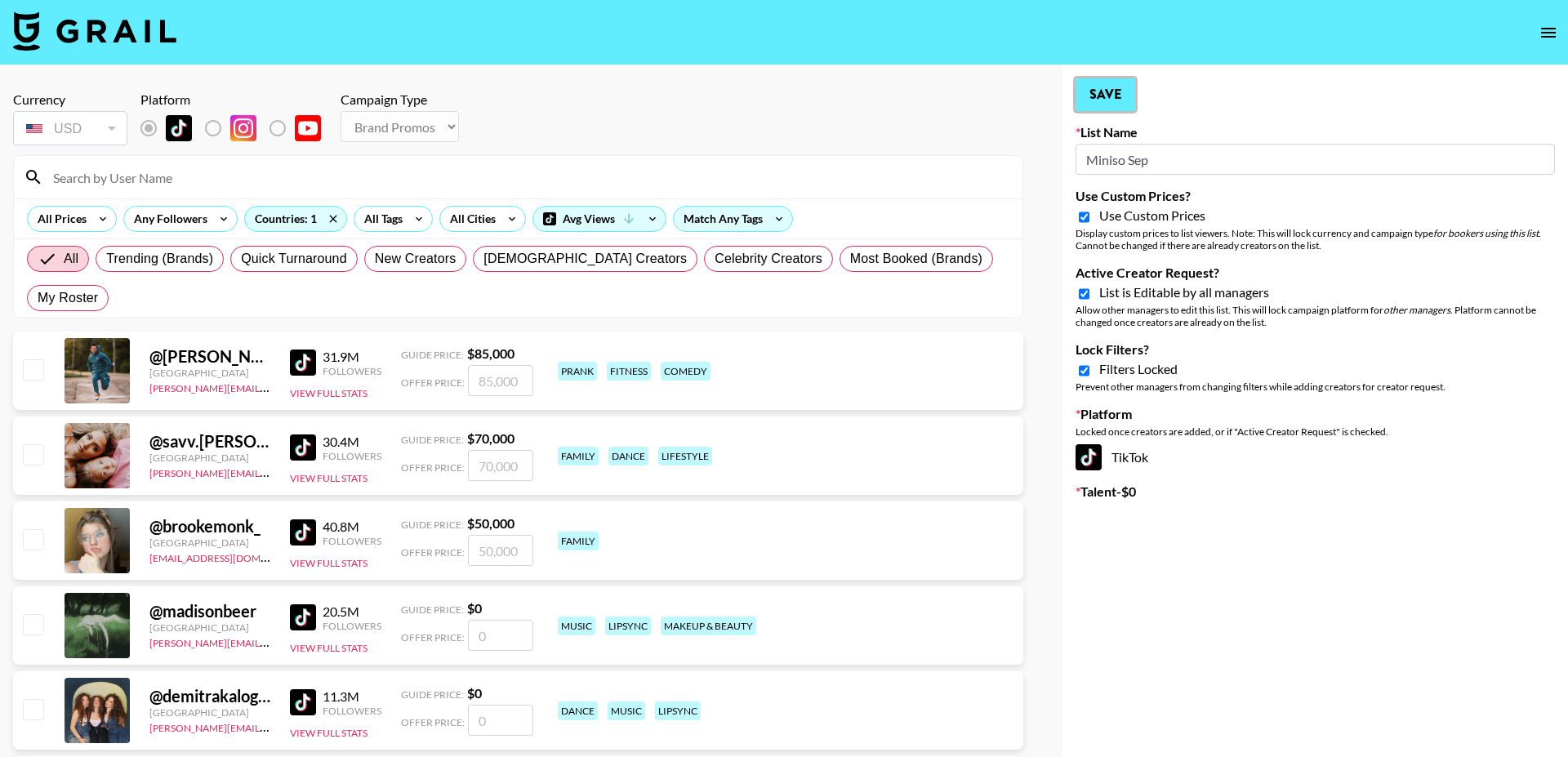
click at [1109, 92] on button "Save" at bounding box center [1106, 94] width 60 height 33
type input "Miniso June"
checkbox input "false"
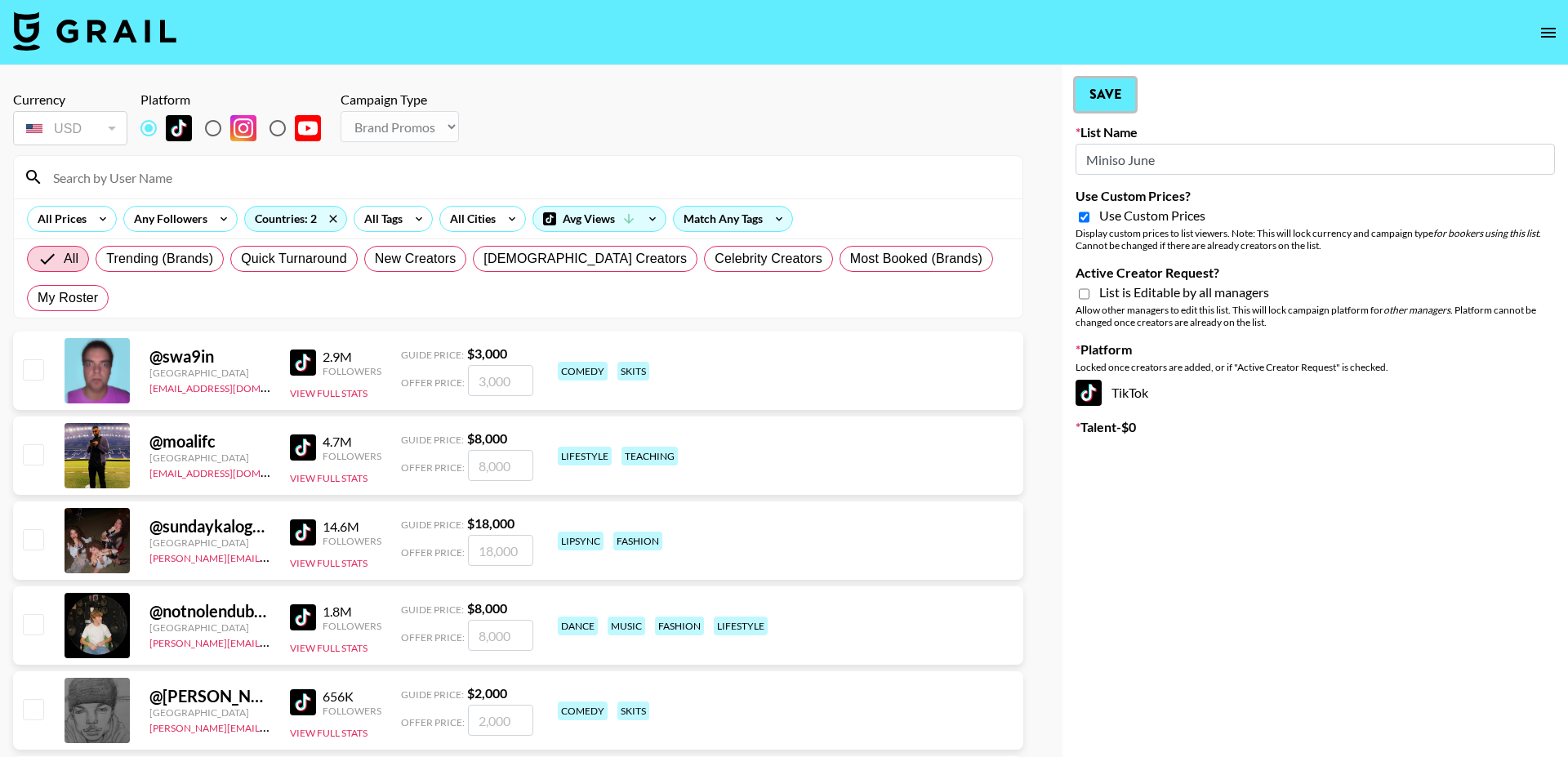
type input "Miniso Sep"
checkbox input "true"
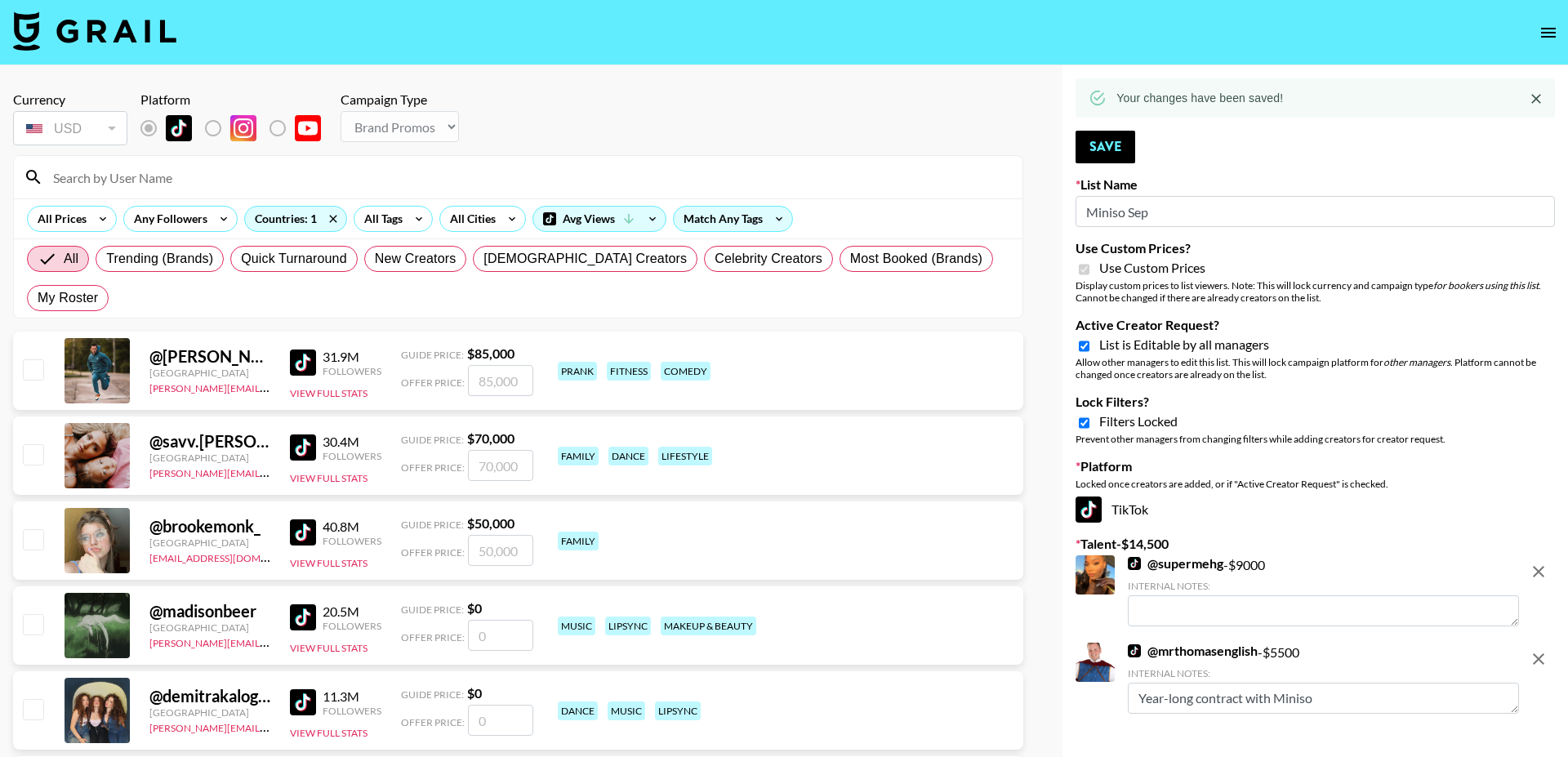
type textarea "Mutiple videos highlighting unboxings of toys , great engagement"
